Goal: Information Seeking & Learning: Understand process/instructions

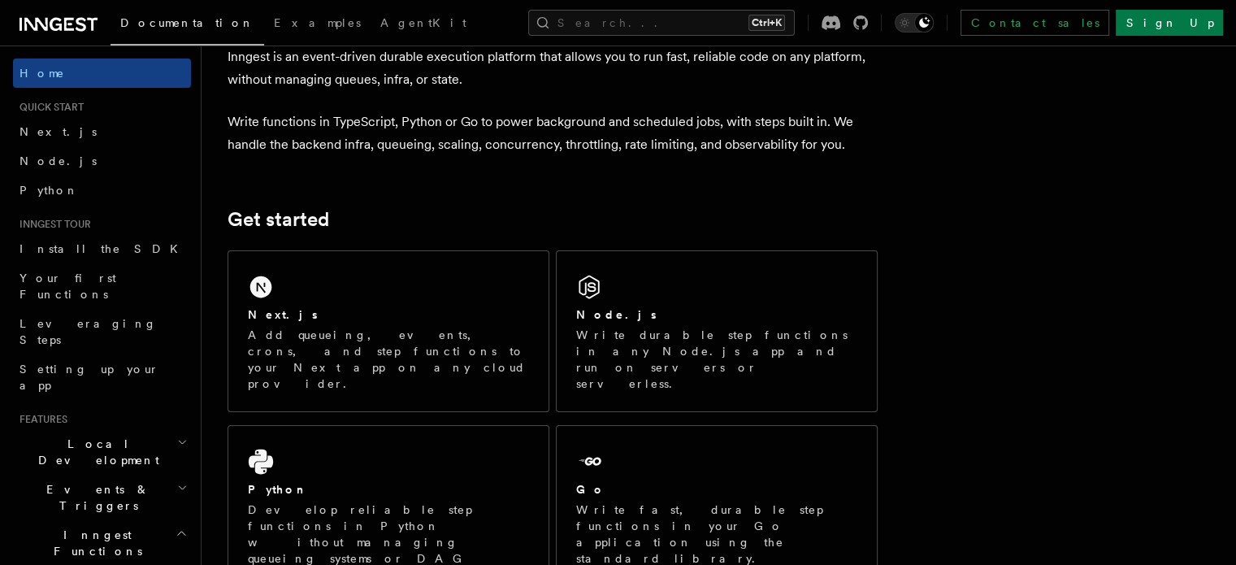
scroll to position [91, 0]
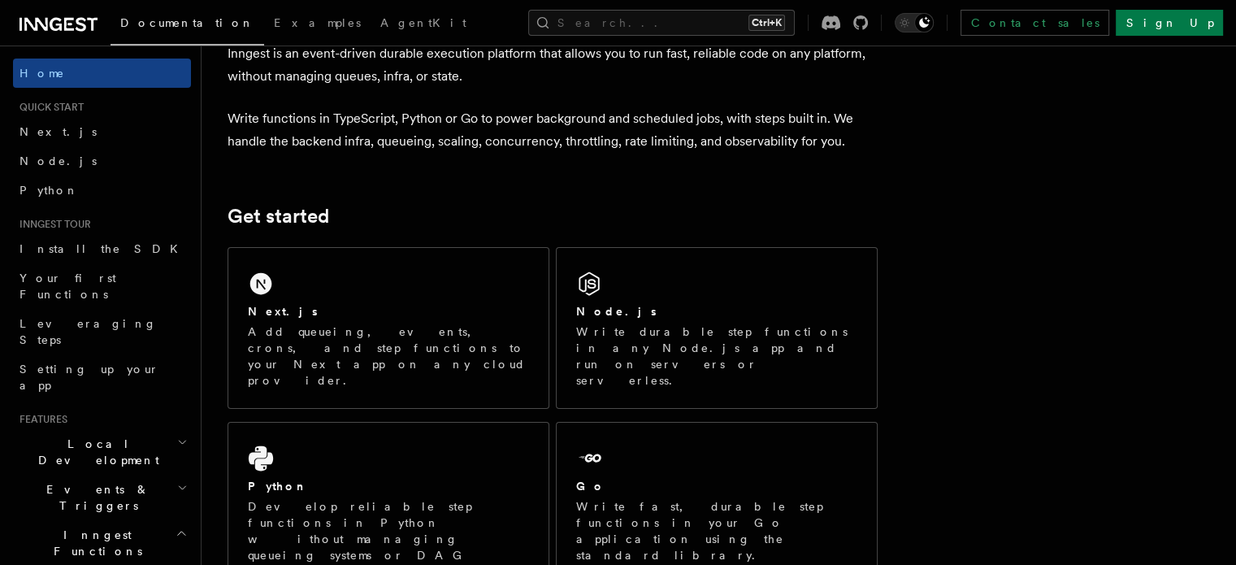
click at [377, 279] on div "Next.js Add queueing, events, crons, and step functions to your Next app on any…" at bounding box center [388, 328] width 320 height 160
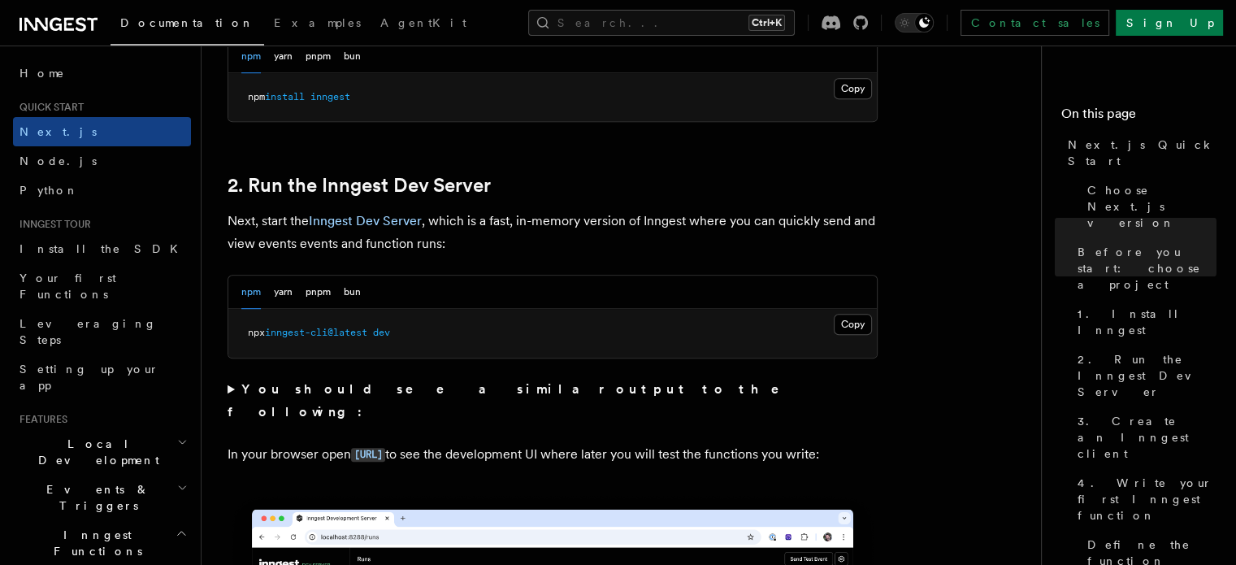
scroll to position [1031, 0]
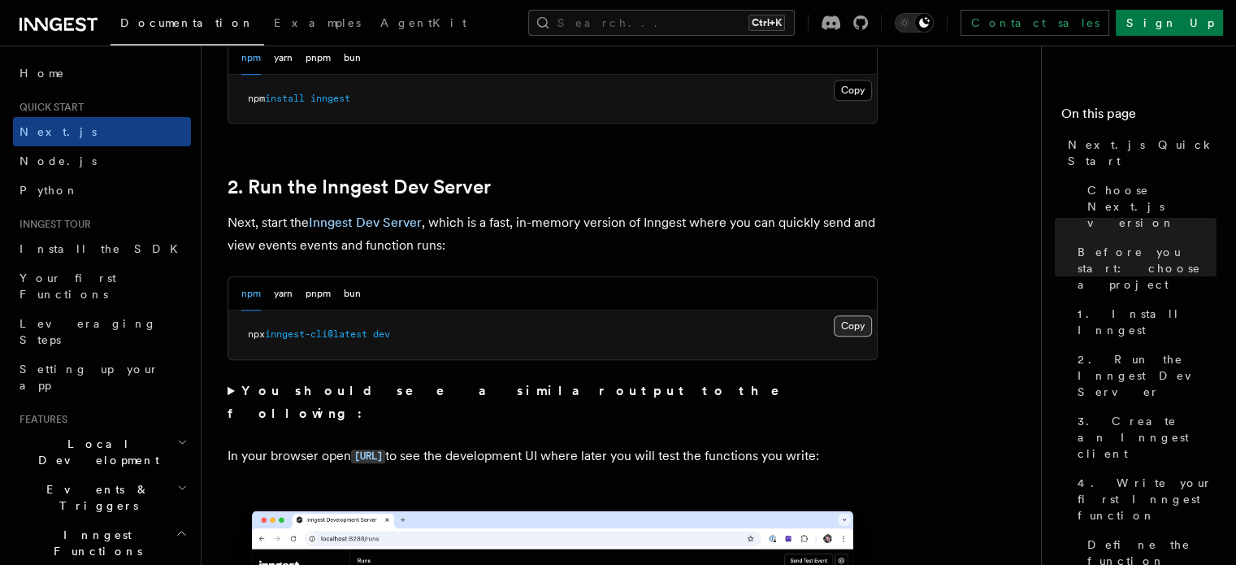
click at [863, 323] on button "Copy Copied" at bounding box center [853, 325] width 38 height 21
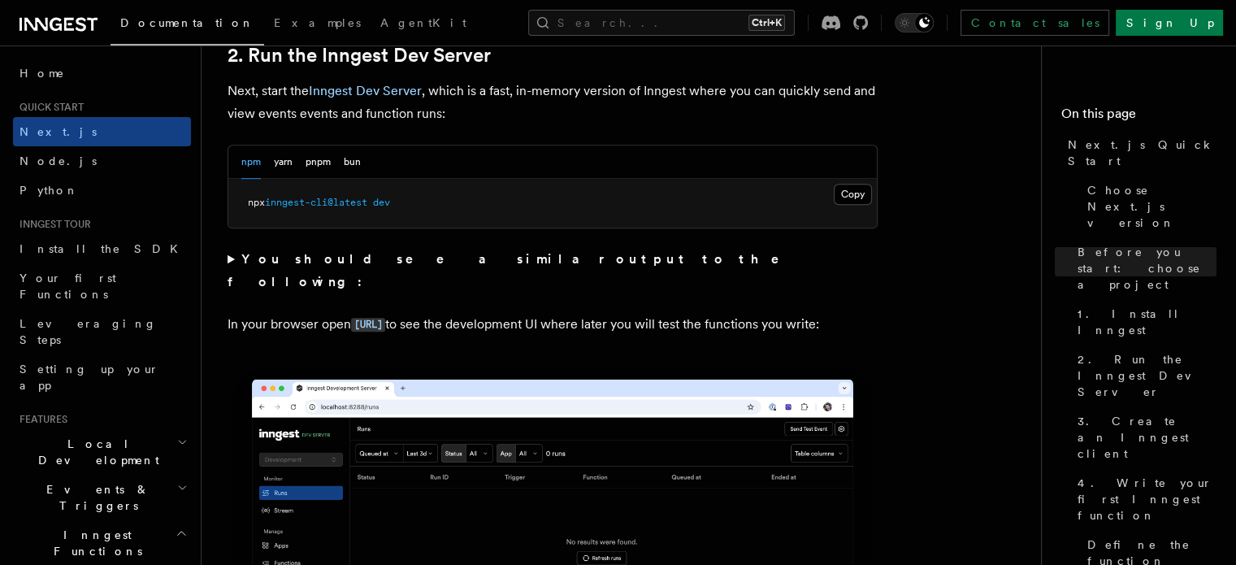
scroll to position [1160, 0]
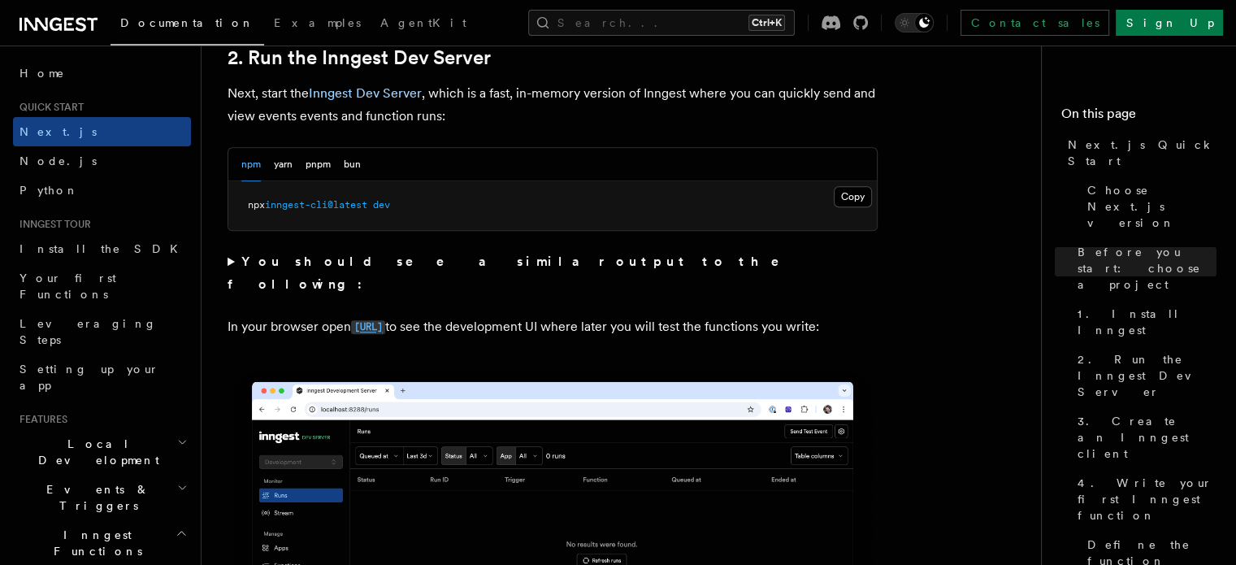
click at [385, 320] on code "http://localhost:8288" at bounding box center [368, 327] width 34 height 14
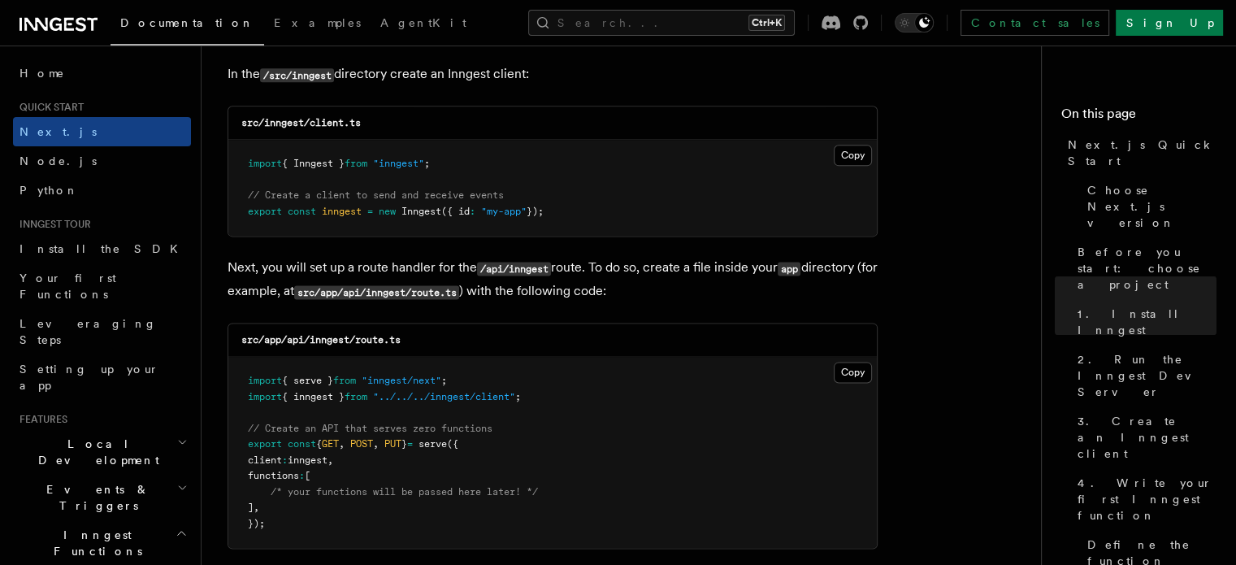
scroll to position [2086, 0]
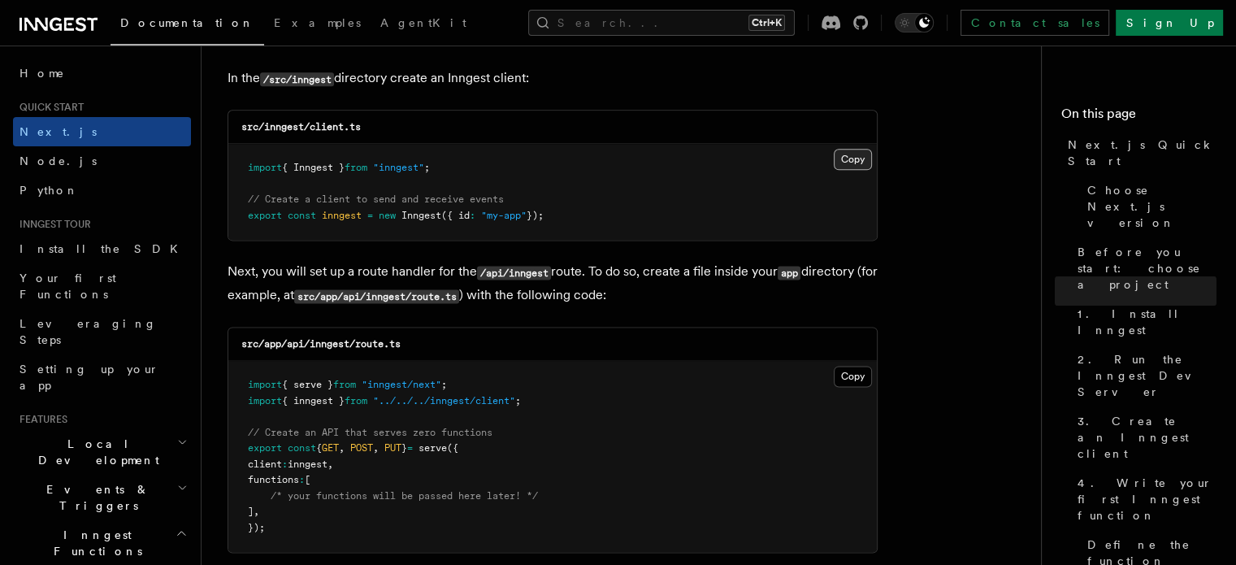
click at [854, 158] on button "Copy Copied" at bounding box center [853, 159] width 38 height 21
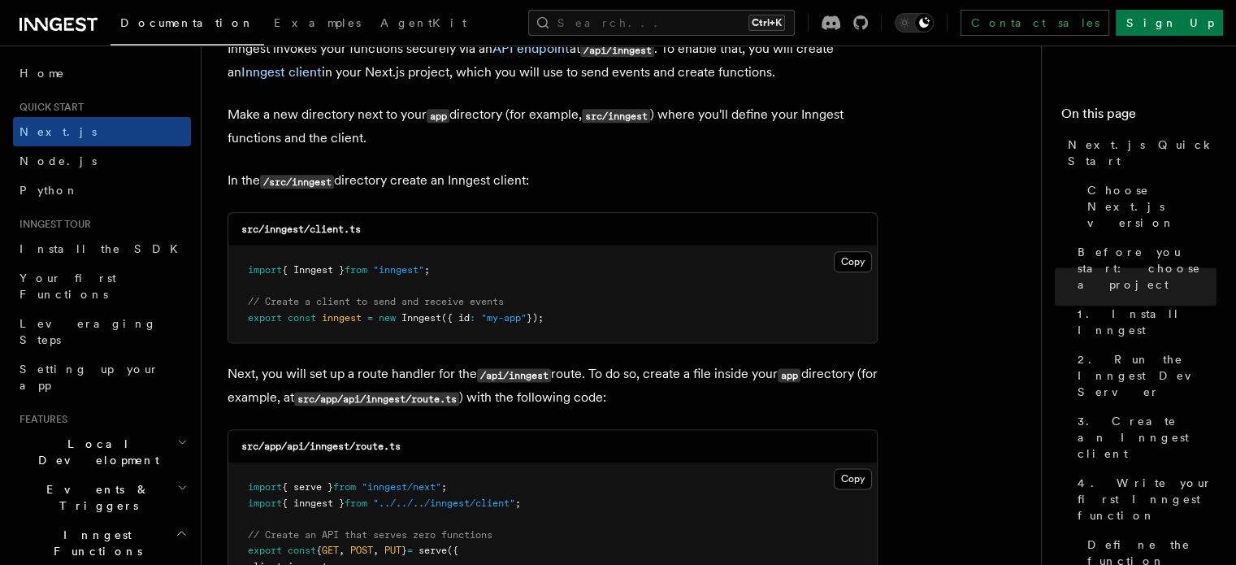
scroll to position [1988, 0]
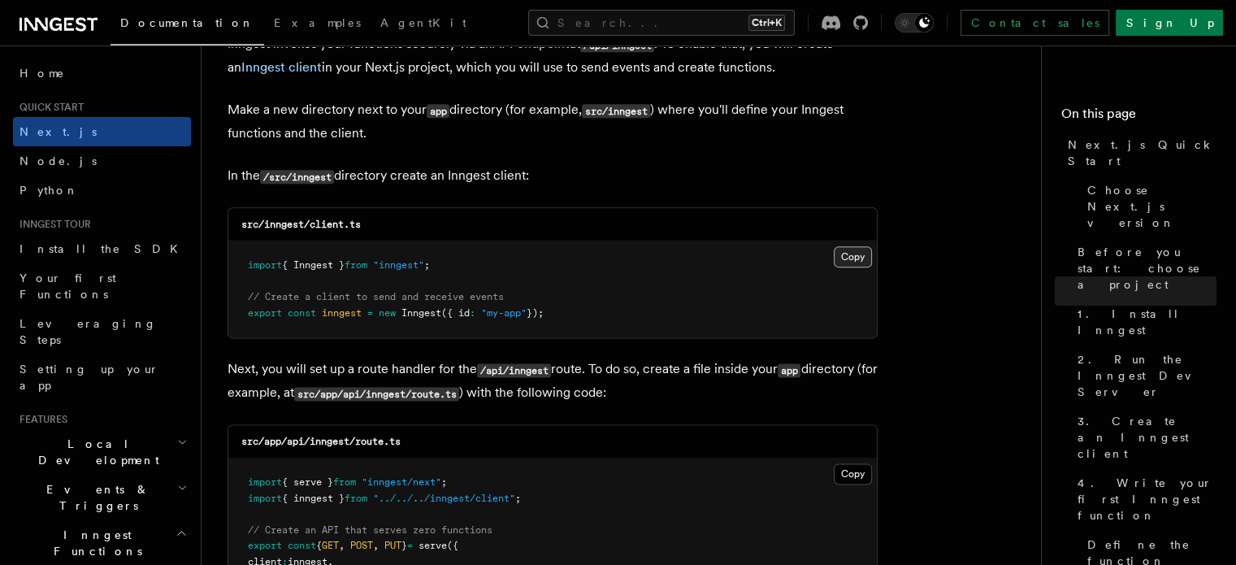
click at [853, 250] on button "Copy Copied" at bounding box center [853, 256] width 38 height 21
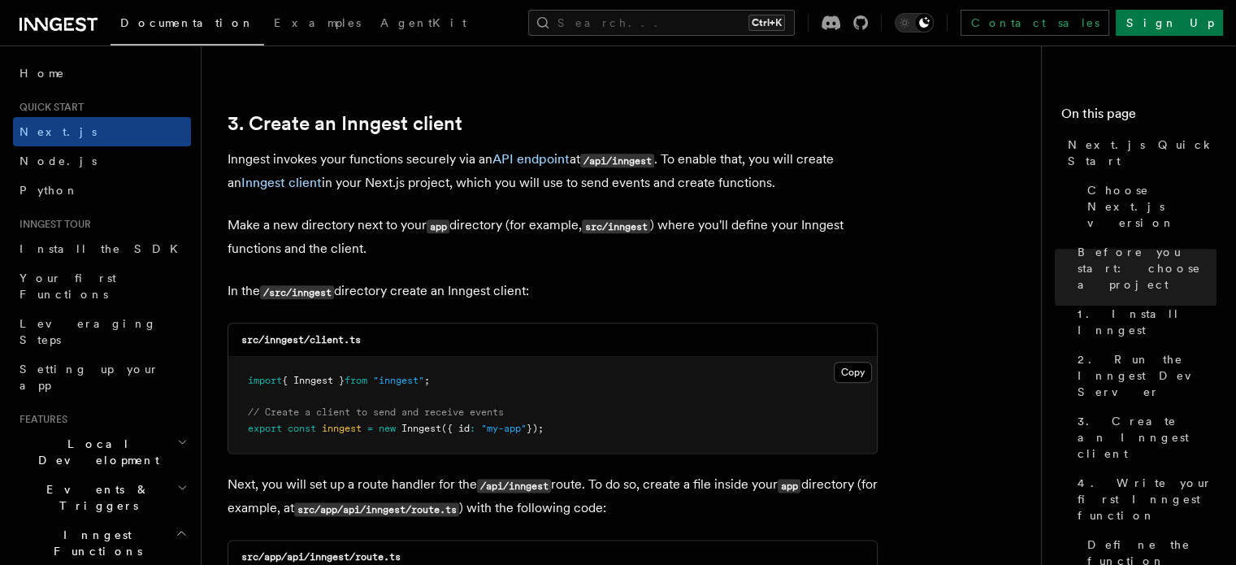
scroll to position [1873, 0]
click at [613, 284] on p "In the /src/inngest directory create an Inngest client:" at bounding box center [553, 292] width 650 height 24
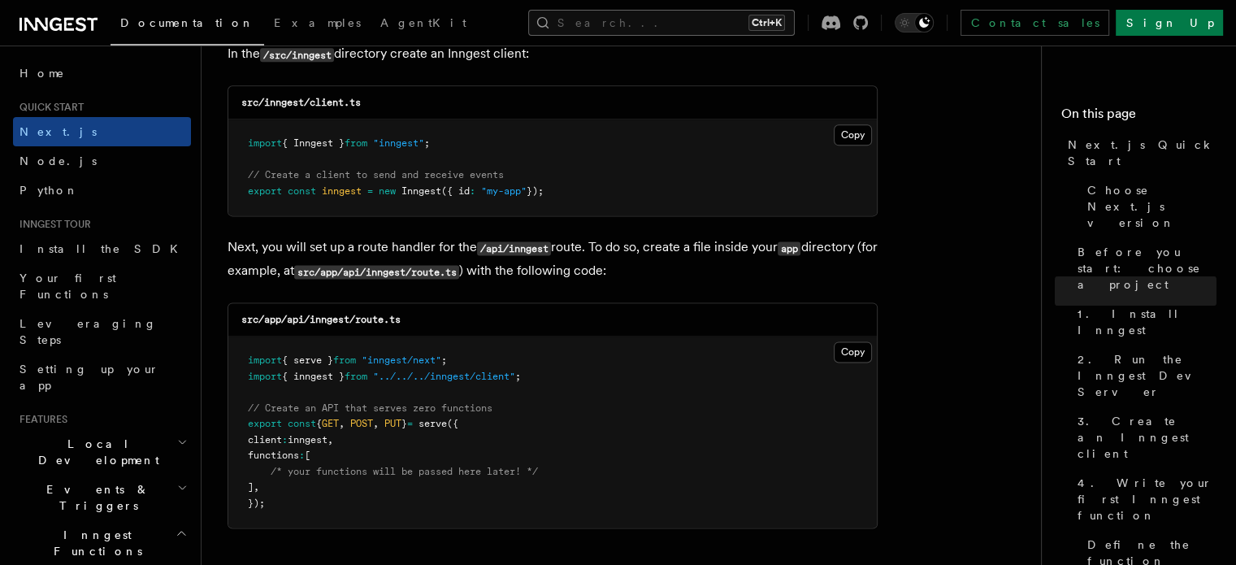
scroll to position [2114, 0]
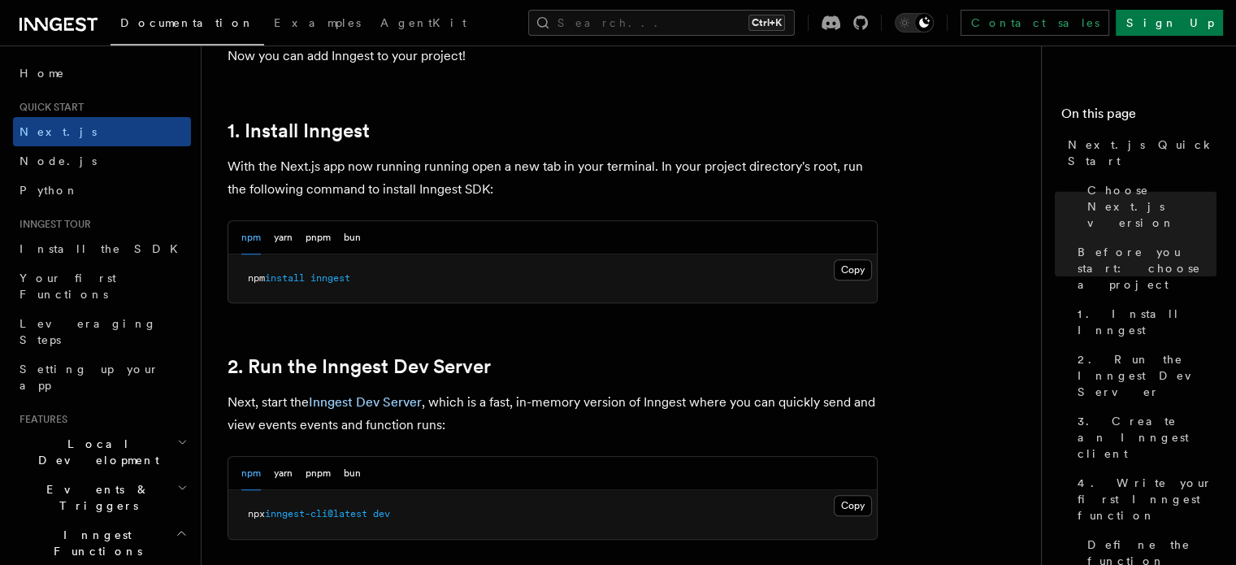
scroll to position [854, 0]
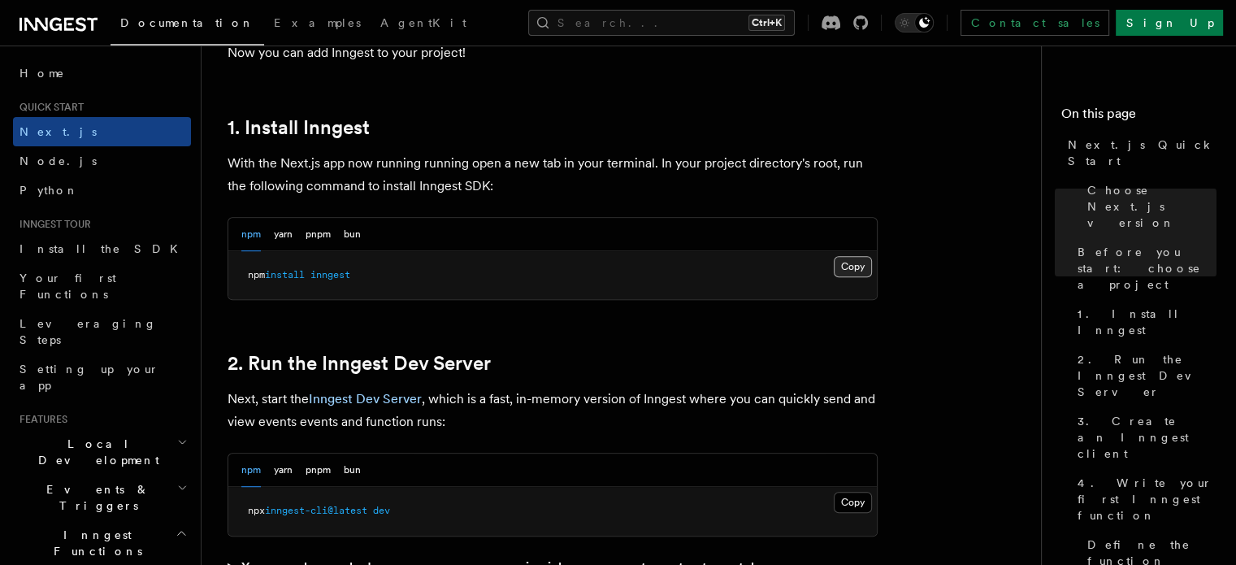
click at [852, 259] on button "Copy Copied" at bounding box center [853, 266] width 38 height 21
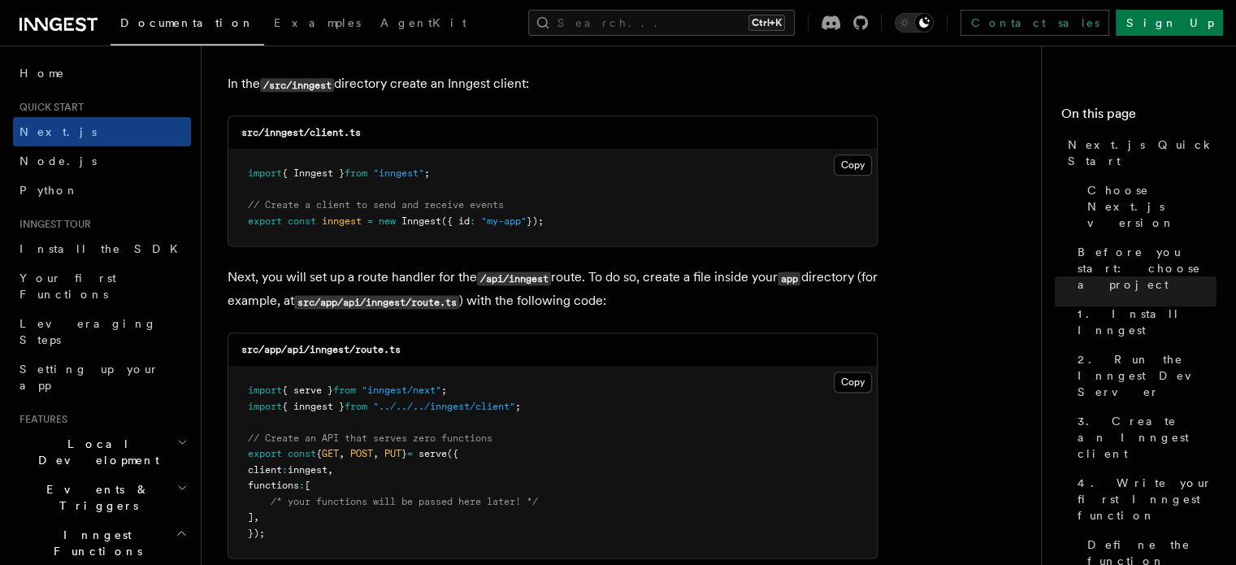
scroll to position [2153, 0]
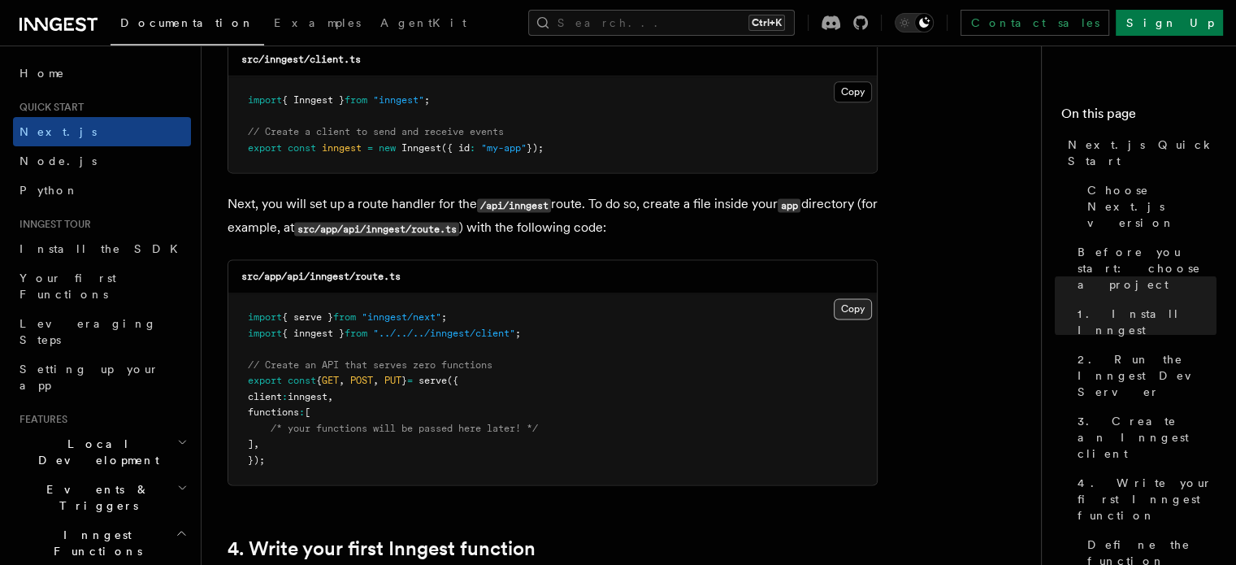
click at [854, 309] on button "Copy Copied" at bounding box center [853, 308] width 38 height 21
click at [840, 312] on button "Copy Copied" at bounding box center [853, 308] width 38 height 21
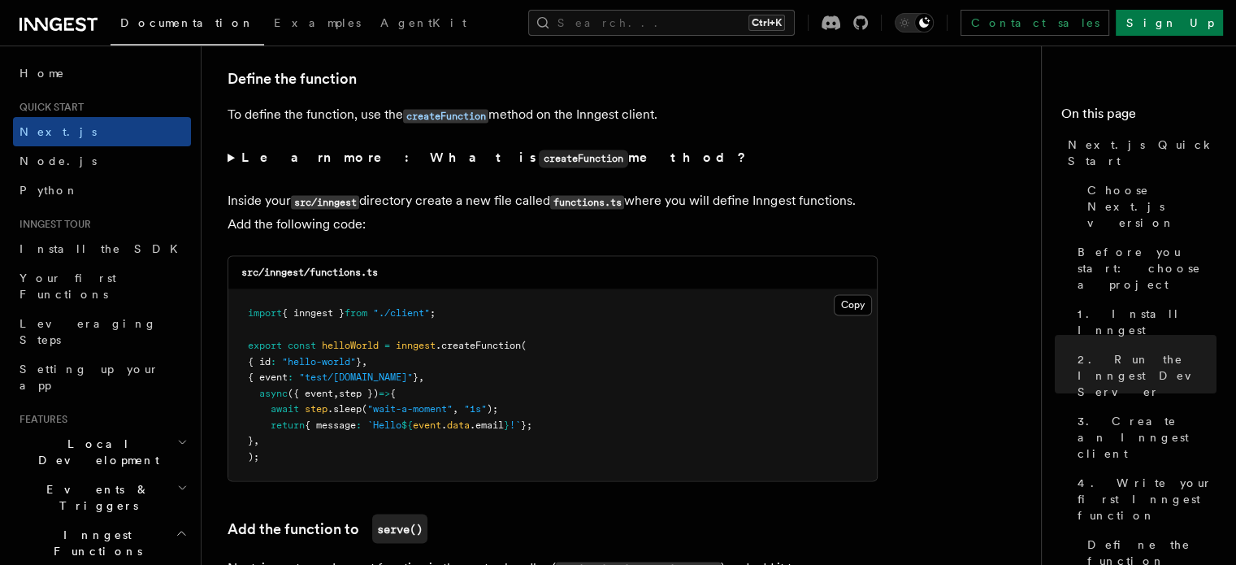
scroll to position [2869, 0]
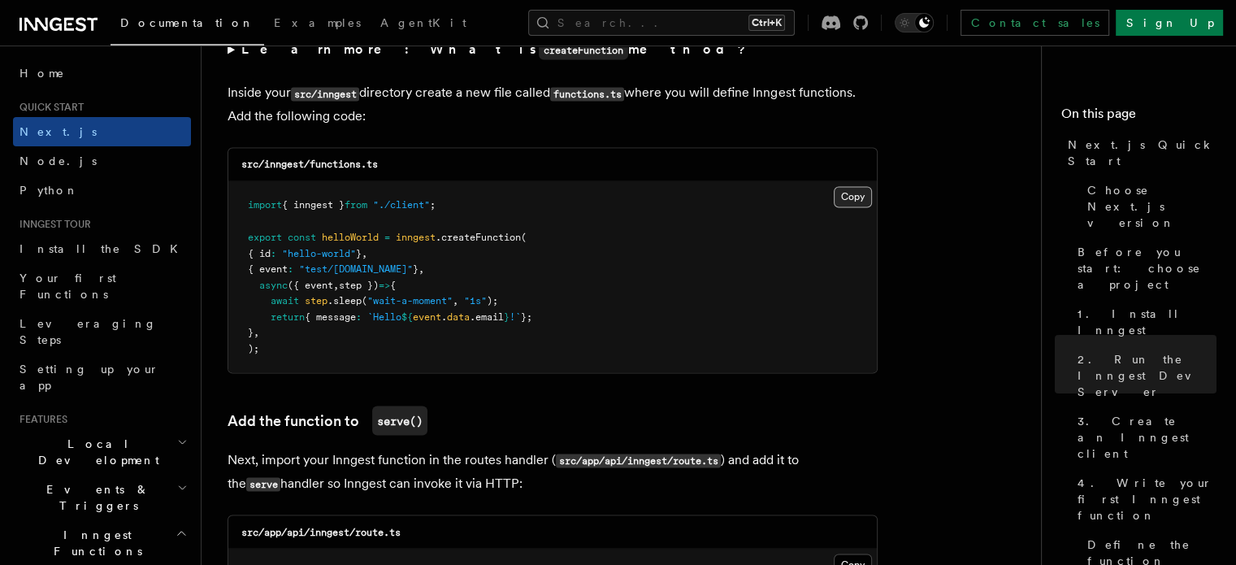
click at [852, 204] on button "Copy Copied" at bounding box center [853, 196] width 38 height 21
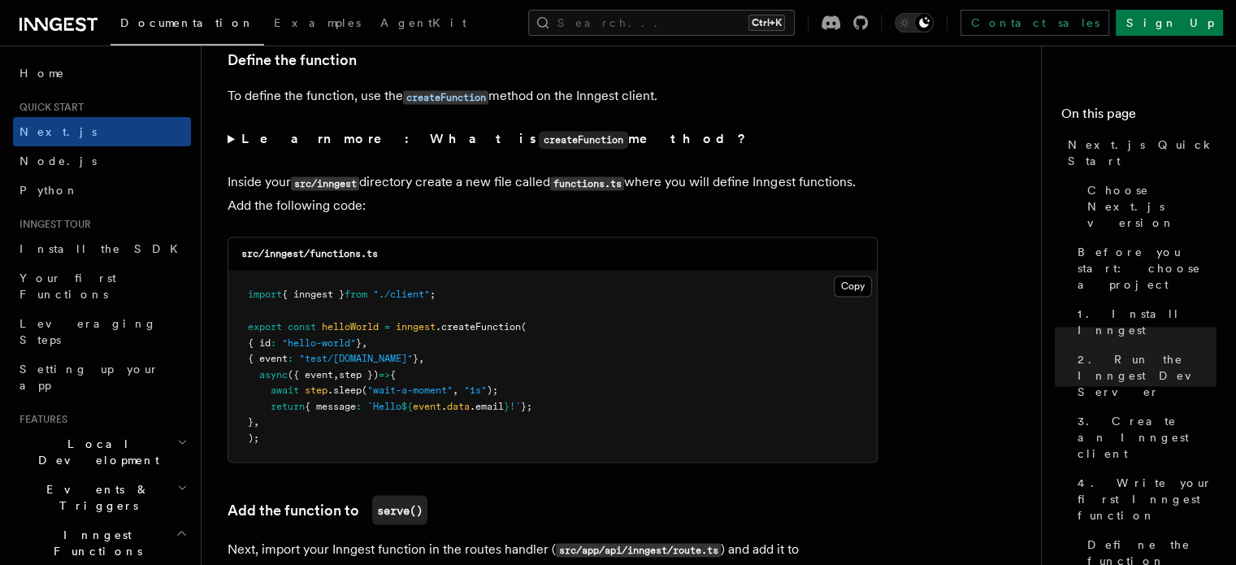
scroll to position [2780, 0]
click at [856, 286] on button "Copy Copied" at bounding box center [853, 285] width 38 height 21
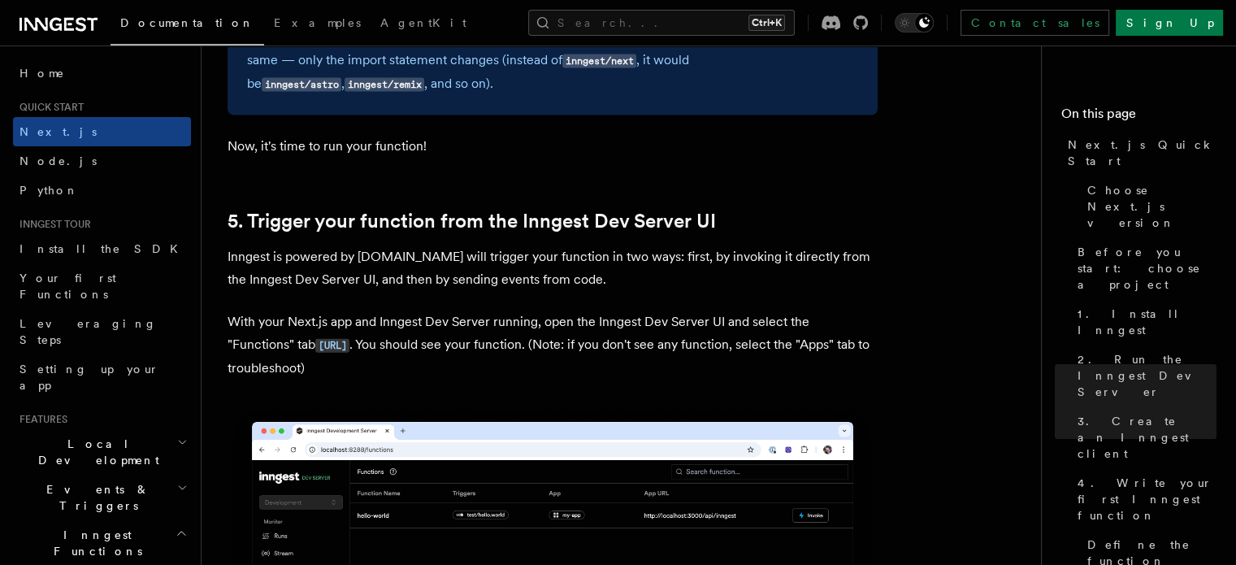
scroll to position [3662, 0]
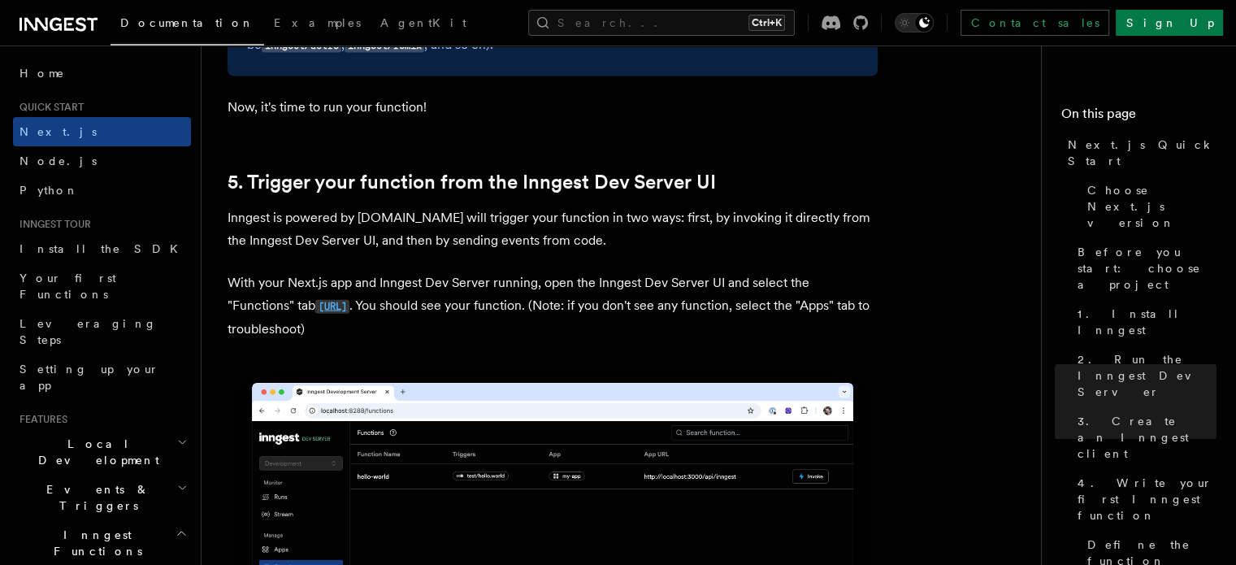
click at [350, 308] on code "http://localhost:8288/functions" at bounding box center [332, 307] width 34 height 14
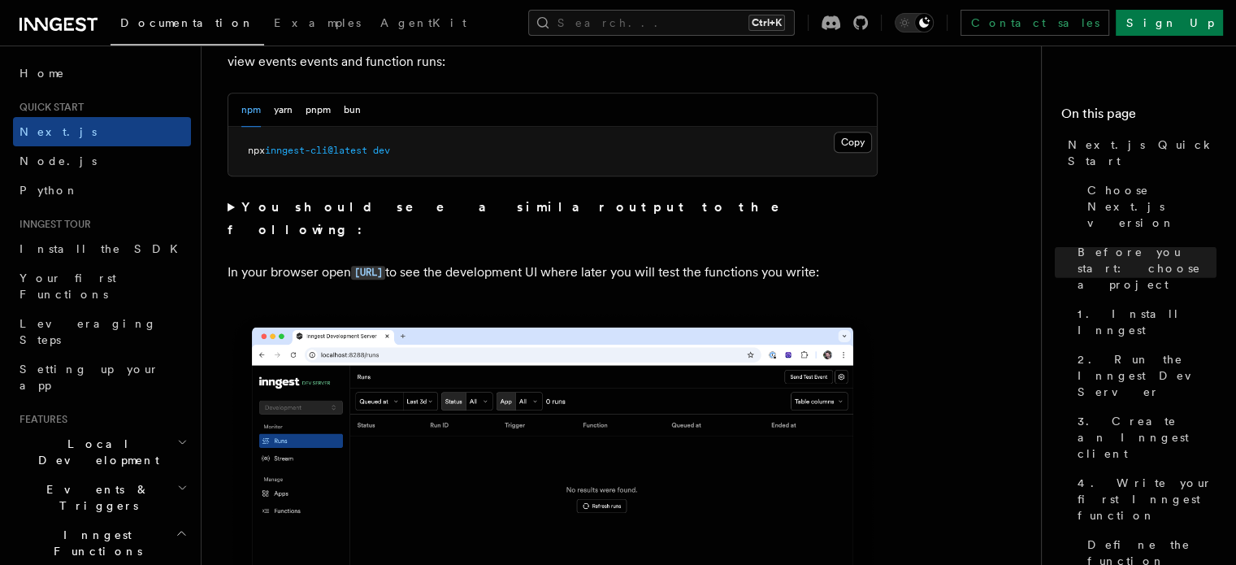
scroll to position [1213, 0]
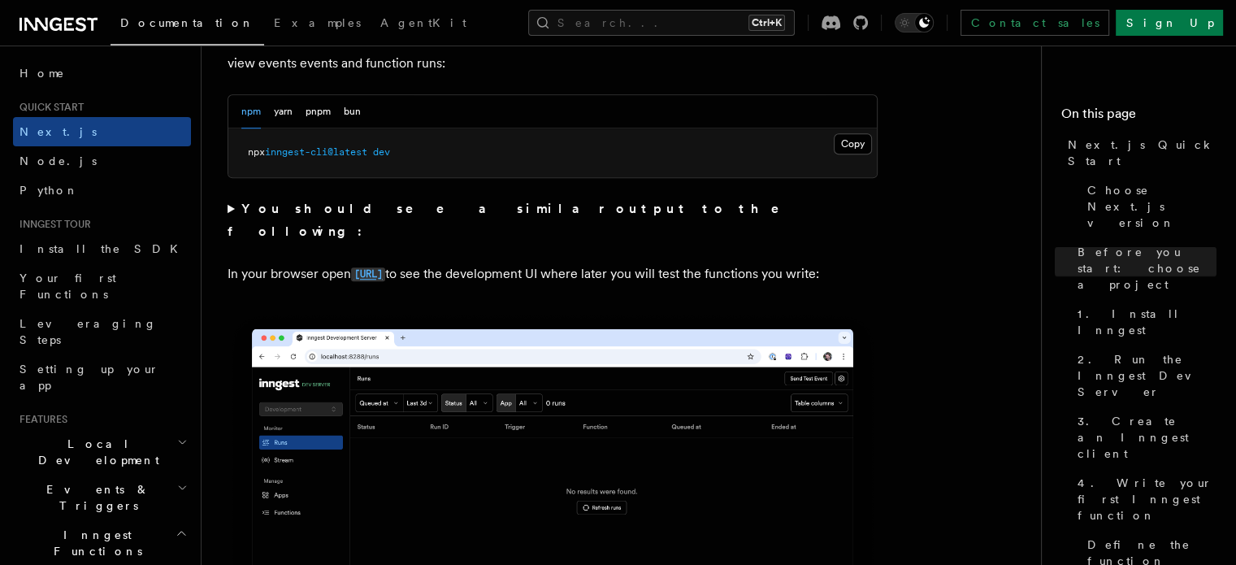
click at [385, 267] on code "http://localhost:8288" at bounding box center [368, 274] width 34 height 14
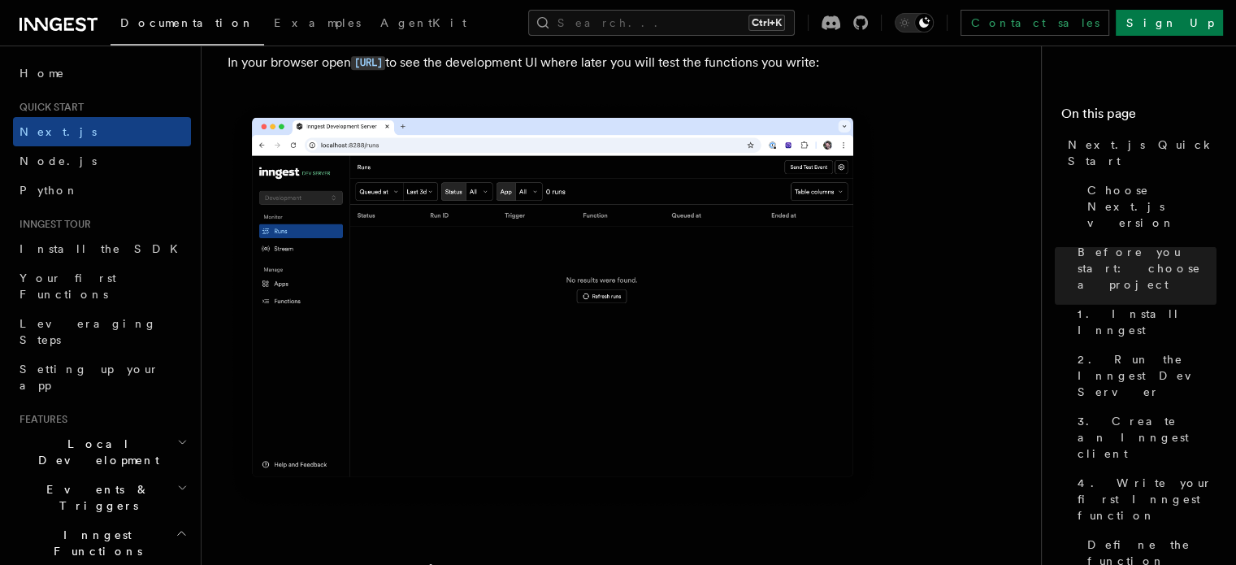
scroll to position [1548, 0]
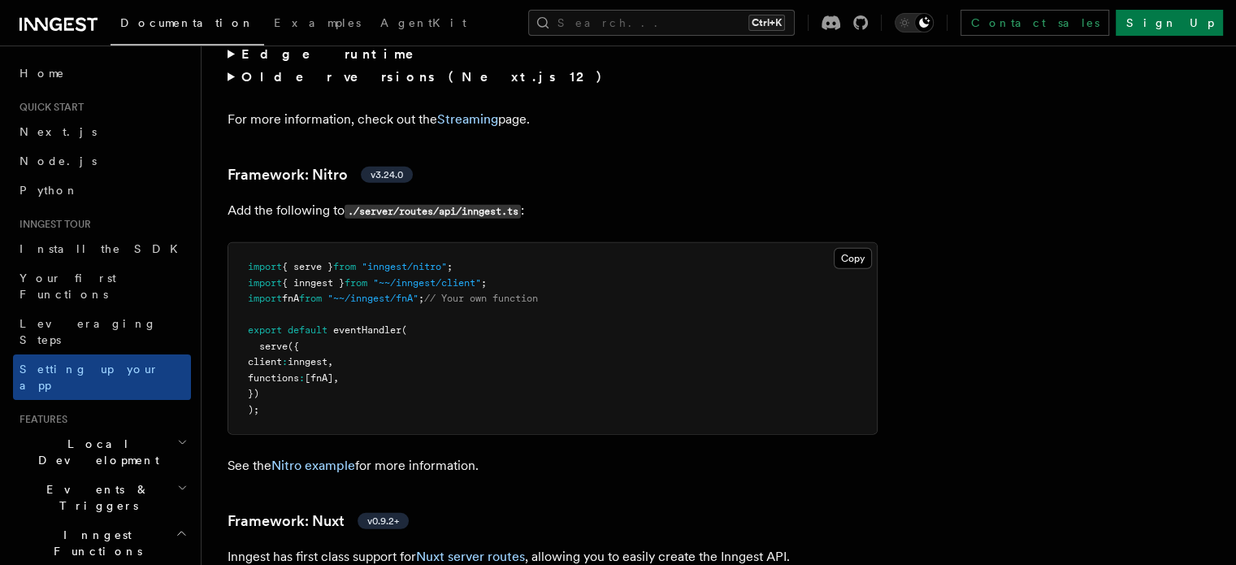
scroll to position [10753, 0]
